Goal: Task Accomplishment & Management: Use online tool/utility

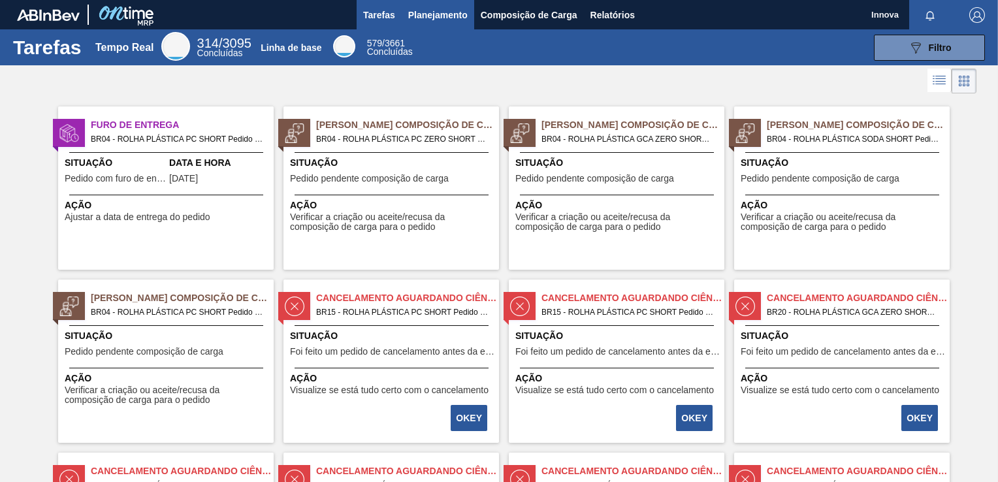
click at [421, 21] on span "Planejamento" at bounding box center [437, 15] width 59 height 16
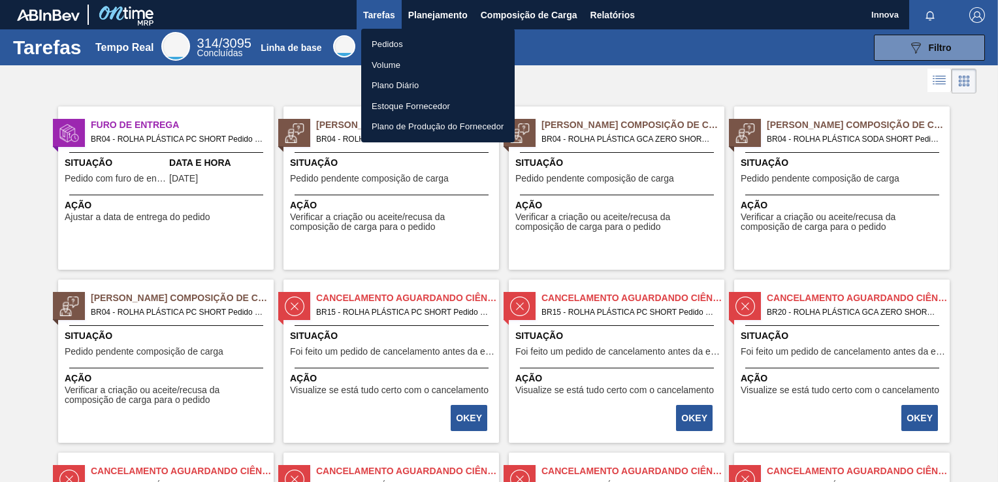
click at [387, 45] on li "Pedidos" at bounding box center [437, 44] width 153 height 21
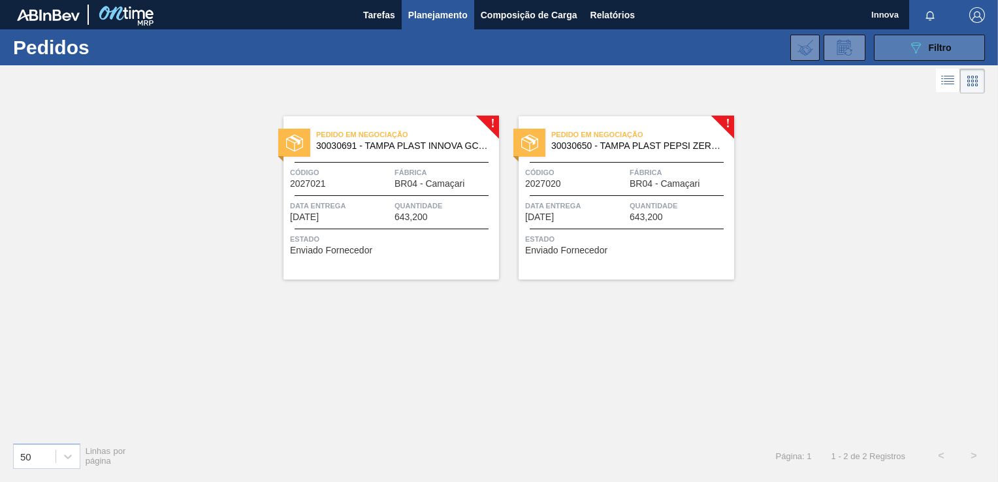
click at [917, 49] on icon at bounding box center [916, 47] width 10 height 11
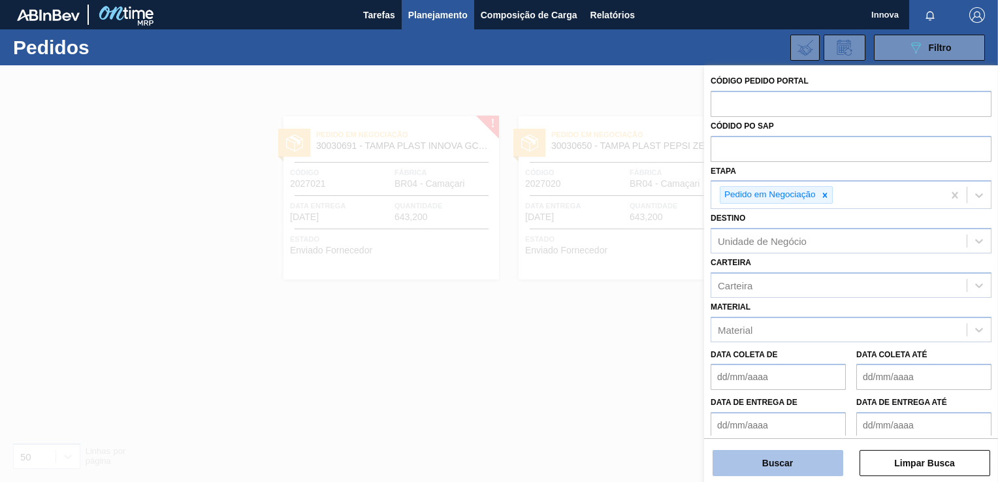
click at [793, 462] on button "Buscar" at bounding box center [777, 463] width 131 height 26
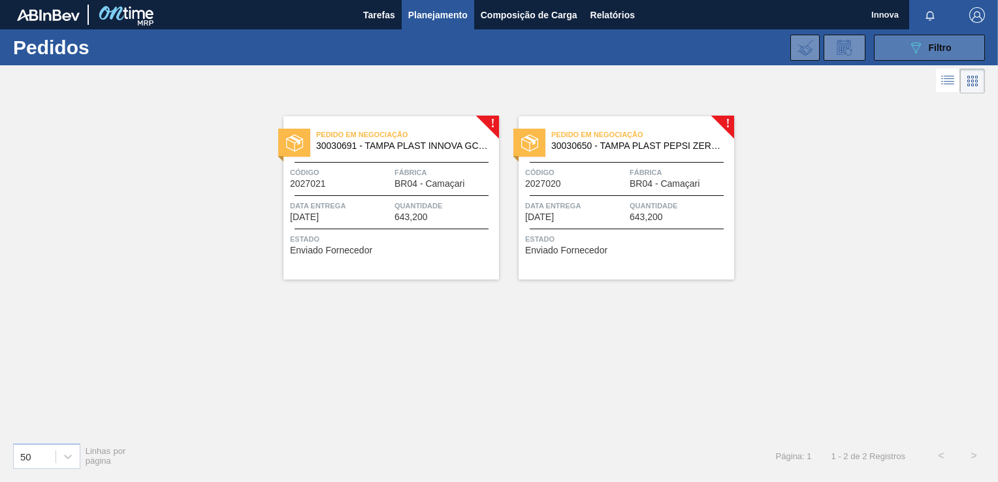
click at [929, 48] on span "Filtro" at bounding box center [939, 47] width 23 height 10
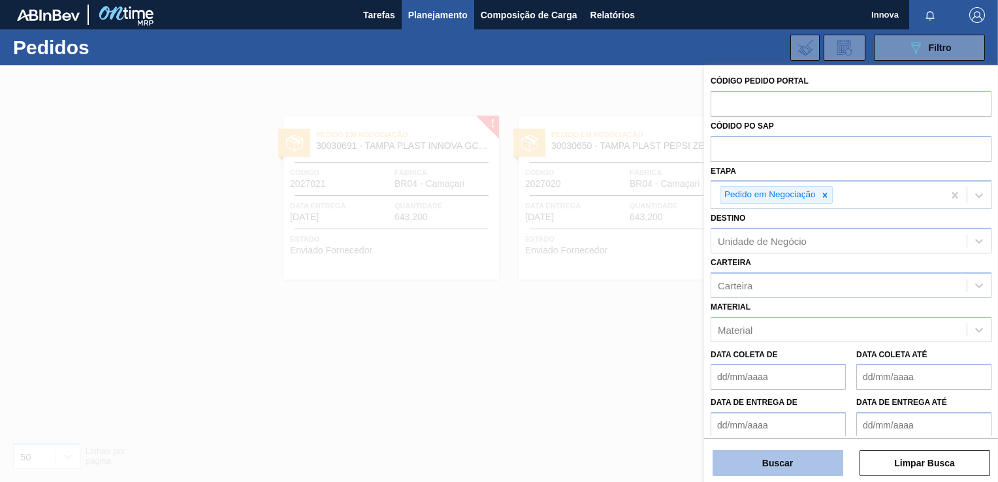
click at [785, 464] on button "Buscar" at bounding box center [777, 463] width 131 height 26
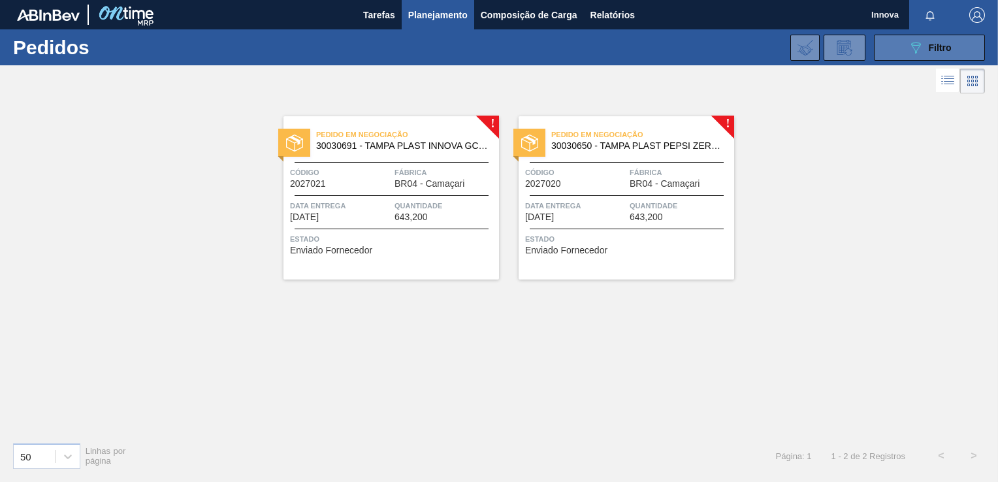
click at [902, 39] on button "089F7B8B-B2A5-4AFE-B5C0-19BA573D28AC Filtro" at bounding box center [929, 48] width 111 height 26
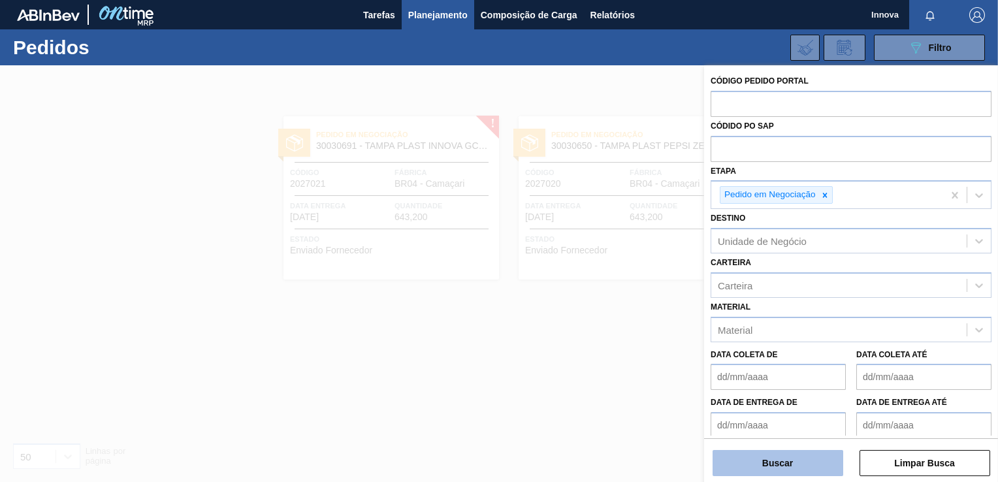
click at [796, 468] on button "Buscar" at bounding box center [777, 463] width 131 height 26
